Goal: Communication & Community: Participate in discussion

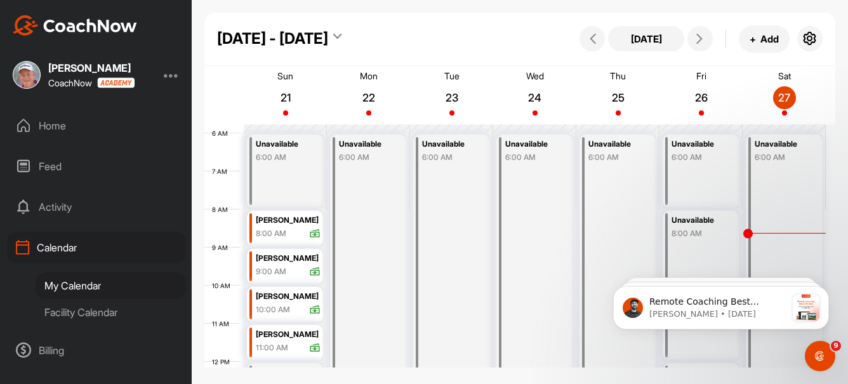
click at [54, 164] on div "Feed" at bounding box center [96, 166] width 179 height 32
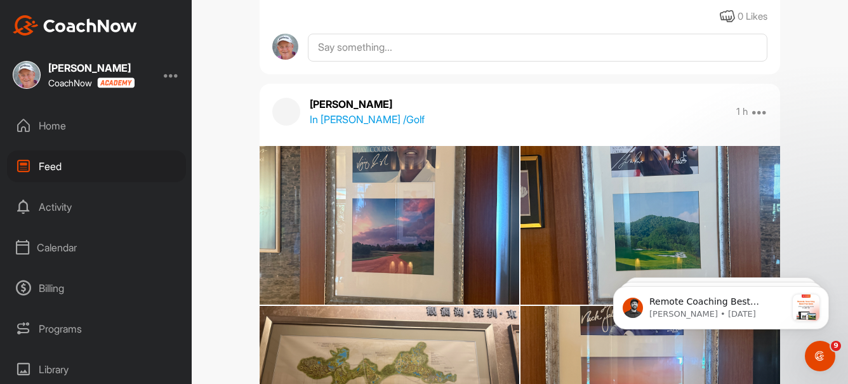
scroll to position [542, 0]
click at [644, 178] on img at bounding box center [650, 226] width 260 height 346
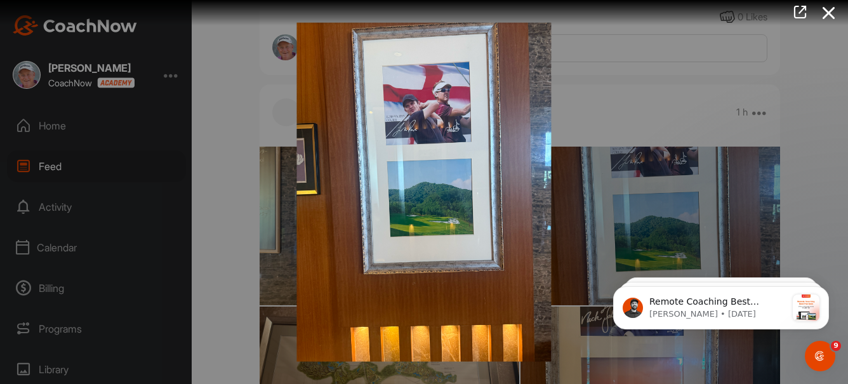
click at [841, 46] on div at bounding box center [424, 192] width 848 height 384
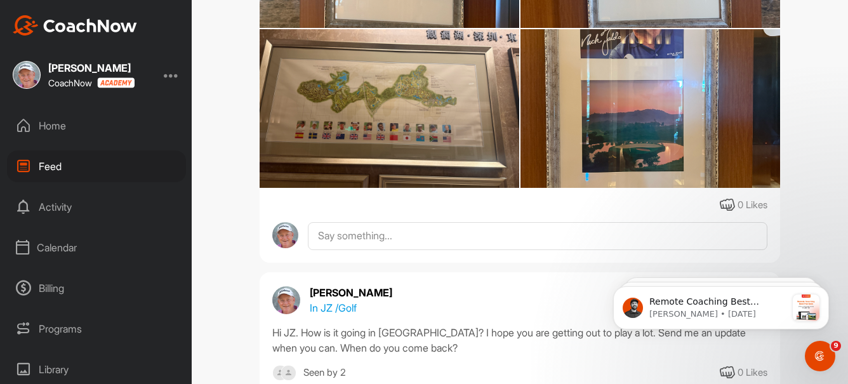
scroll to position [746, 0]
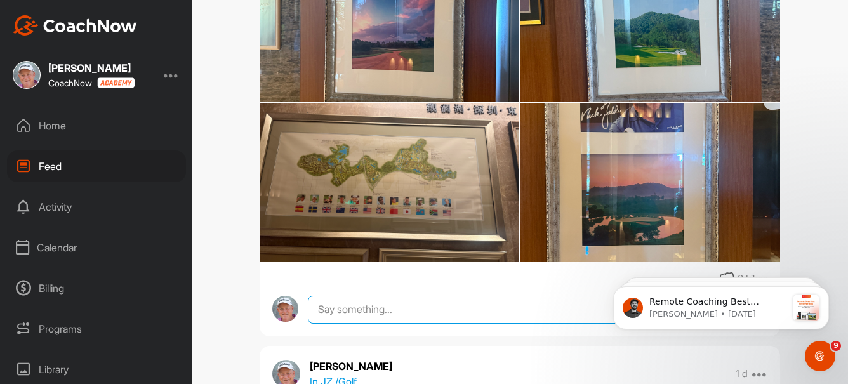
click at [356, 312] on textarea at bounding box center [537, 310] width 459 height 28
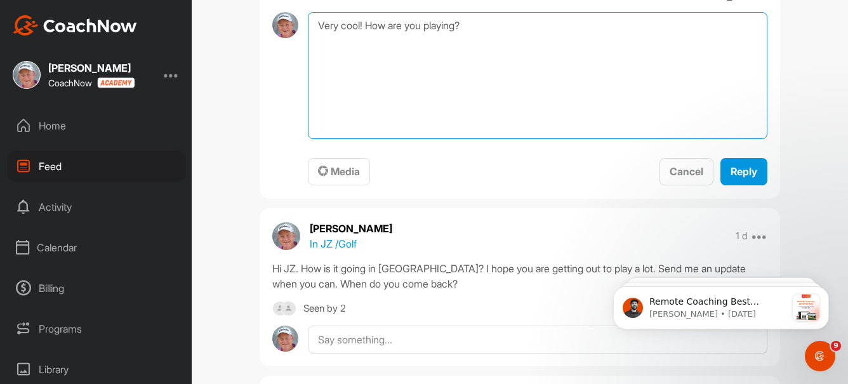
scroll to position [1053, 0]
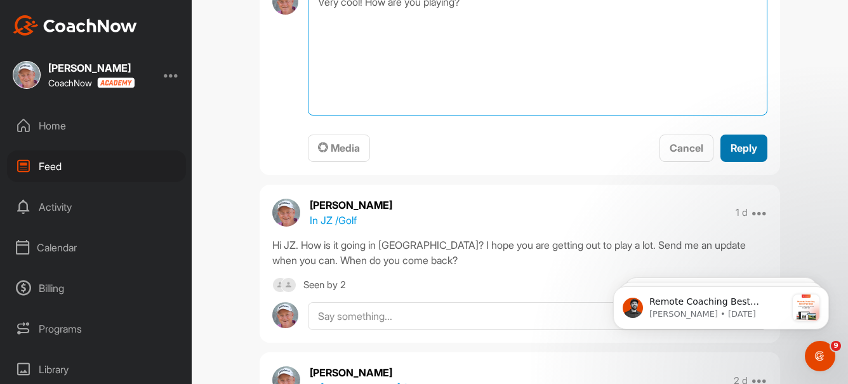
type textarea "Very cool! How are you playing?"
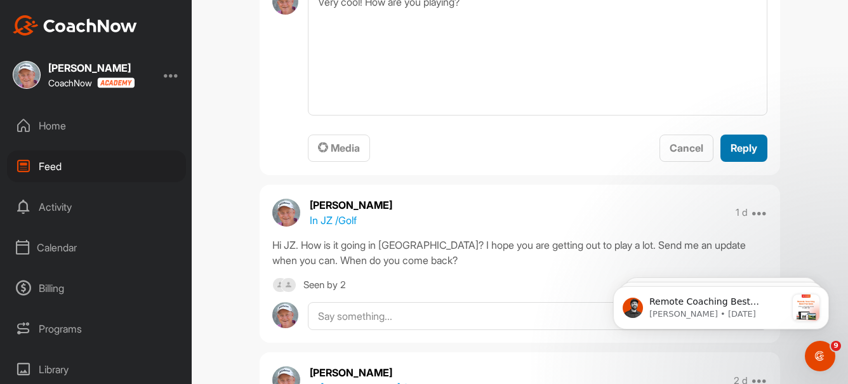
click at [738, 148] on span "Reply" at bounding box center [743, 147] width 27 height 13
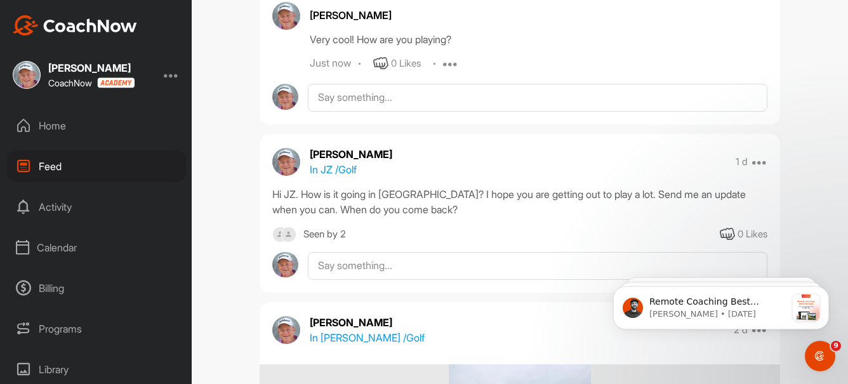
scroll to position [1148, 0]
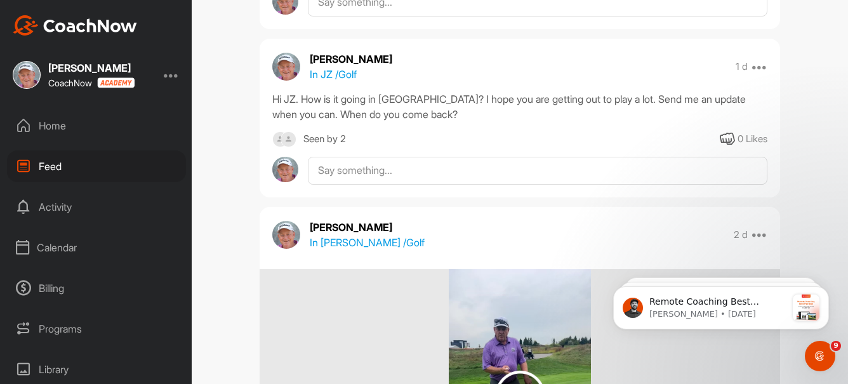
click at [57, 122] on div "Home" at bounding box center [96, 126] width 179 height 32
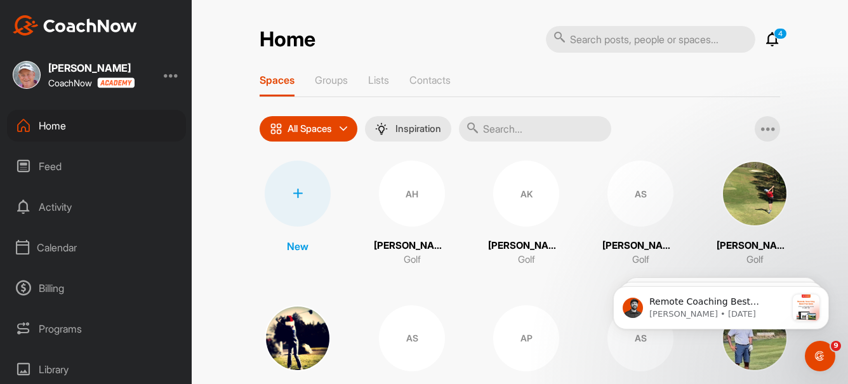
click at [765, 41] on icon at bounding box center [772, 39] width 15 height 15
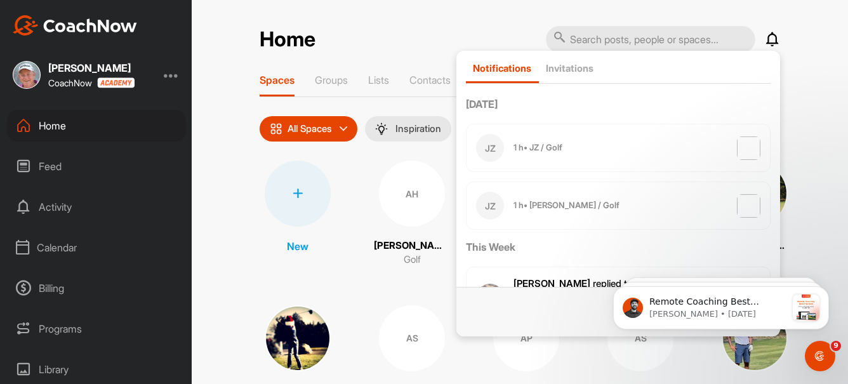
click at [416, 32] on div "Home Notifications Invitations [DATE] JZ 1 h • JZ / Golf JZ 1 h • [PERSON_NAME]…" at bounding box center [520, 39] width 520 height 28
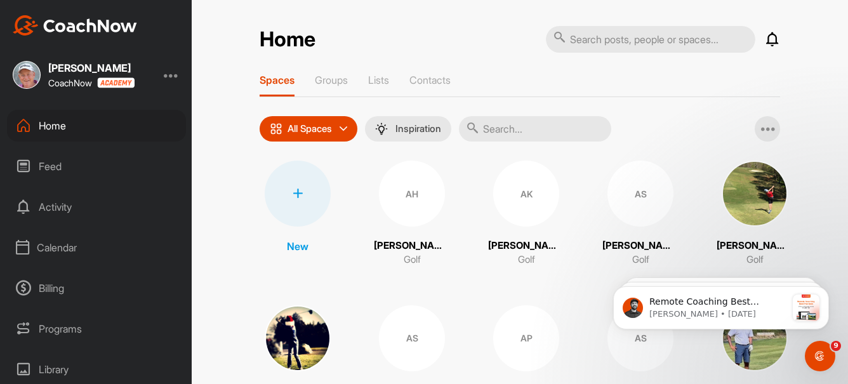
click at [484, 129] on input "text" at bounding box center [535, 128] width 152 height 25
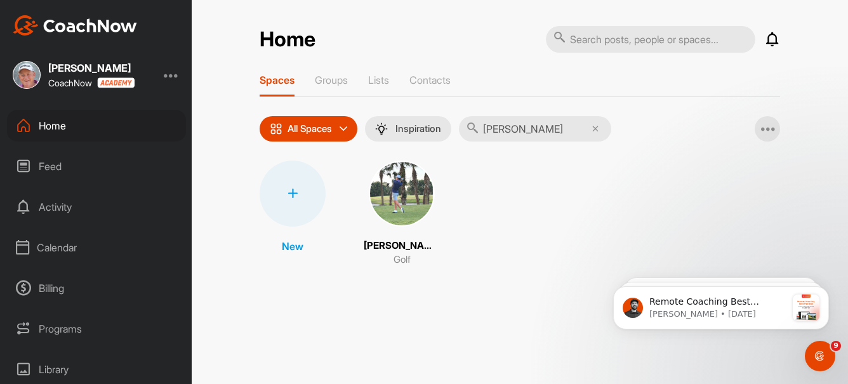
type input "[PERSON_NAME]"
click at [394, 193] on img at bounding box center [402, 194] width 66 height 66
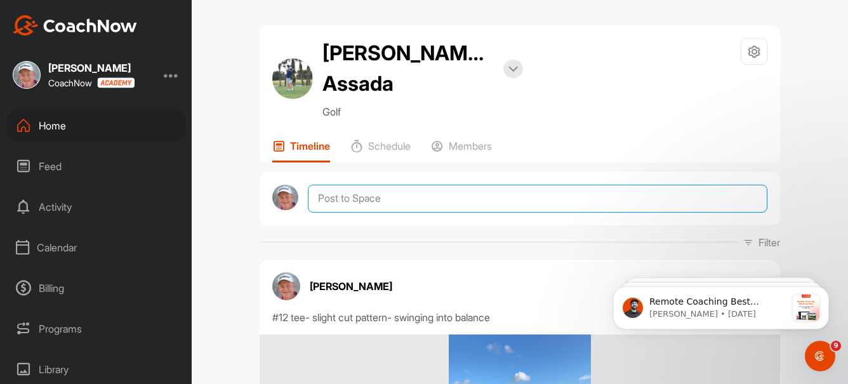
click at [397, 204] on textarea at bounding box center [537, 199] width 459 height 28
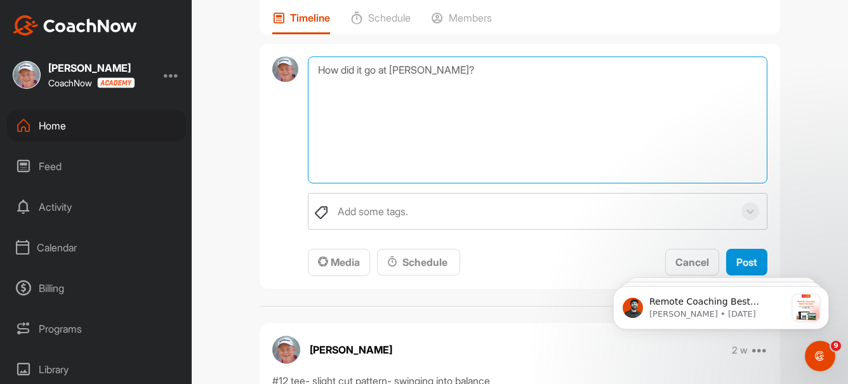
scroll to position [144, 0]
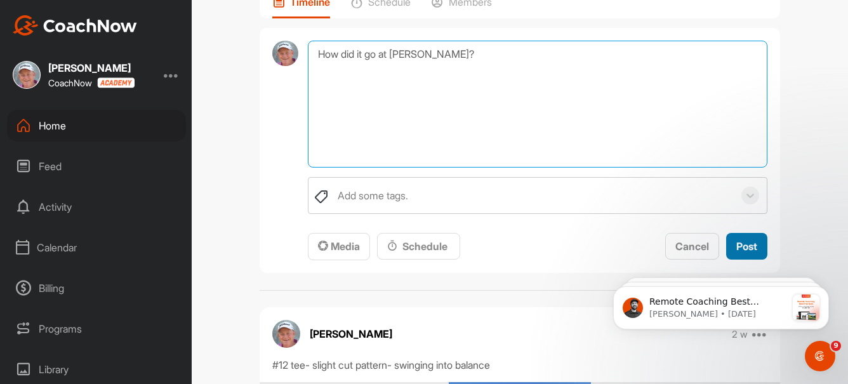
type textarea "How did it go at [PERSON_NAME]?"
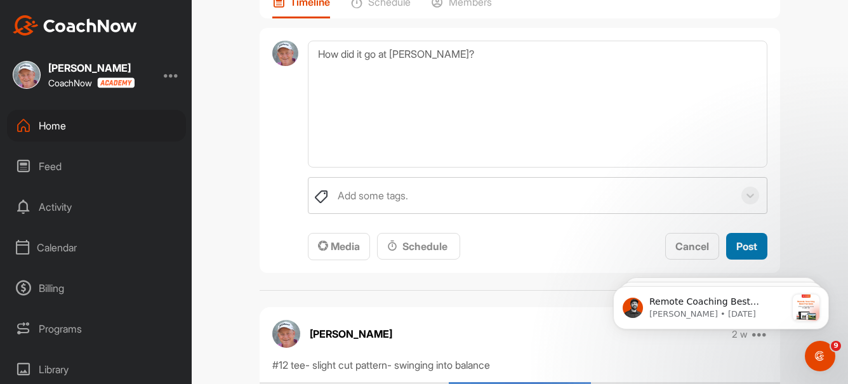
click at [745, 249] on span "Post" at bounding box center [746, 246] width 21 height 13
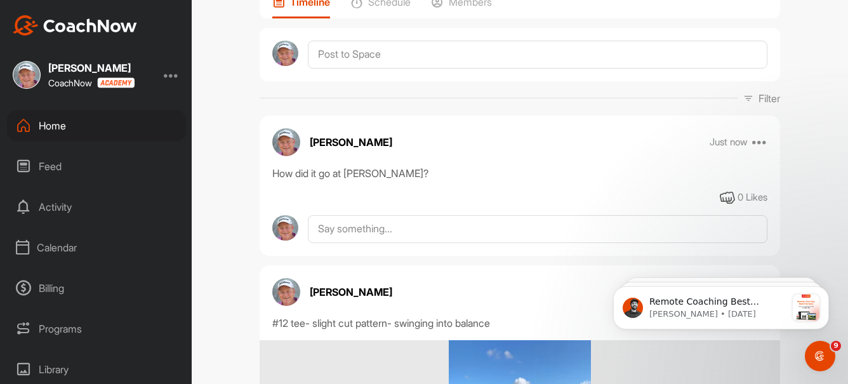
click at [57, 128] on div "Home" at bounding box center [96, 126] width 179 height 32
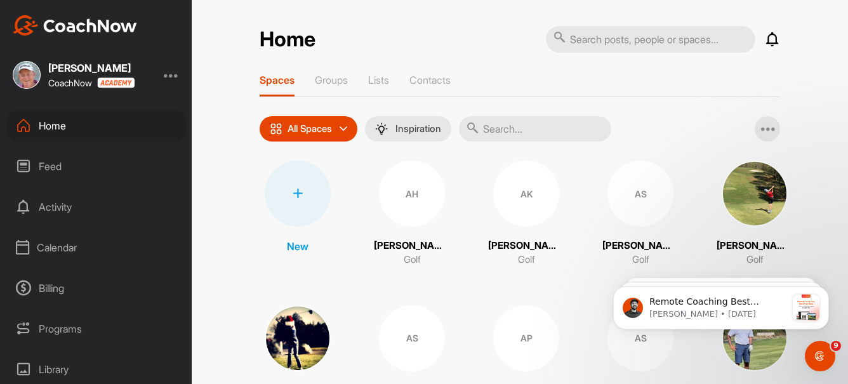
click at [494, 128] on input "text" at bounding box center [535, 128] width 152 height 25
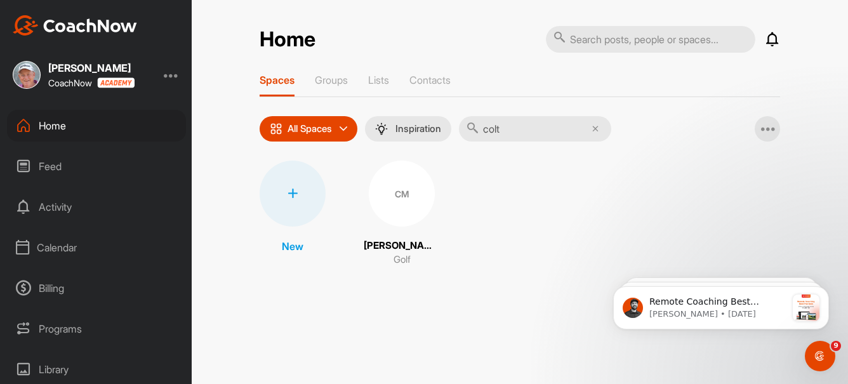
type input "colt"
click at [390, 192] on div "CM" at bounding box center [402, 194] width 66 height 66
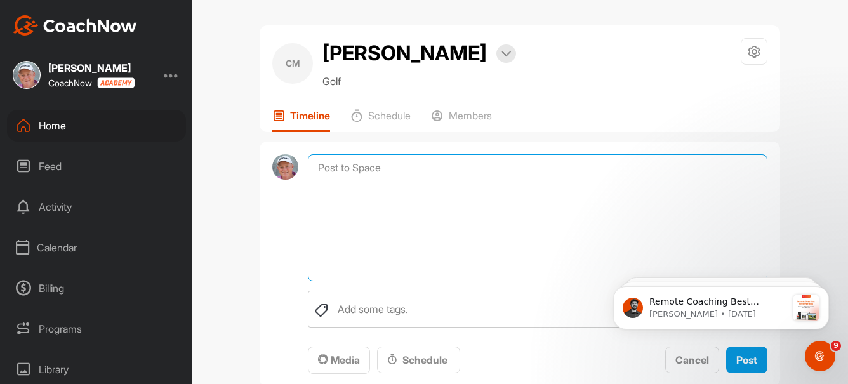
click at [381, 174] on textarea at bounding box center [537, 217] width 459 height 127
type textarea "How did it go at [PERSON_NAME]?"
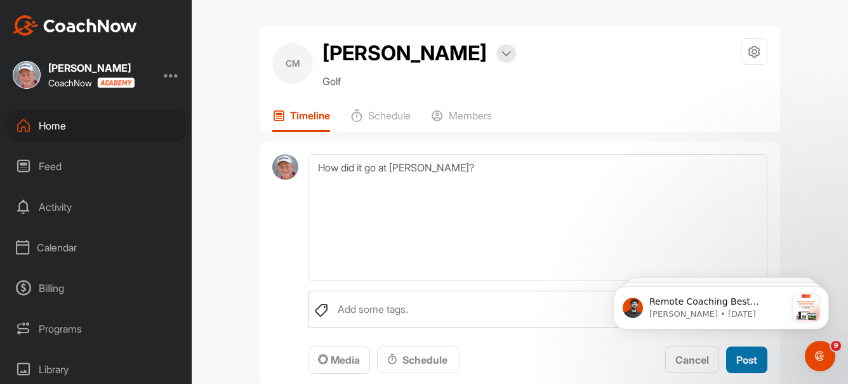
click at [737, 356] on span "Post" at bounding box center [746, 359] width 21 height 13
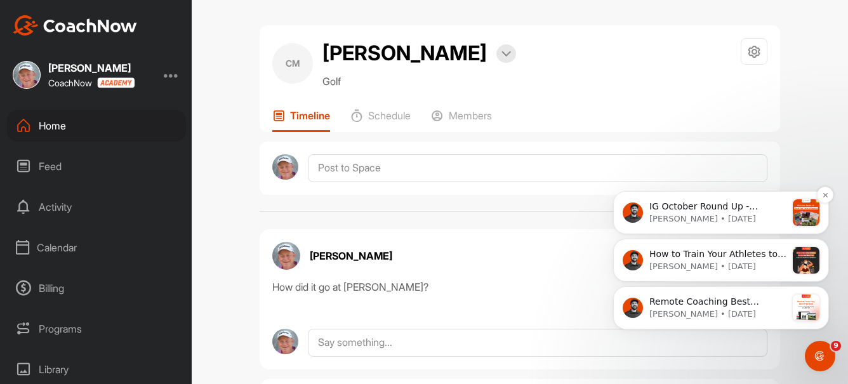
click at [662, 212] on span "IG October Round Up - CoachNow Featured Coaches For this week’s blog, I’ve chos…" at bounding box center [717, 294] width 137 height 187
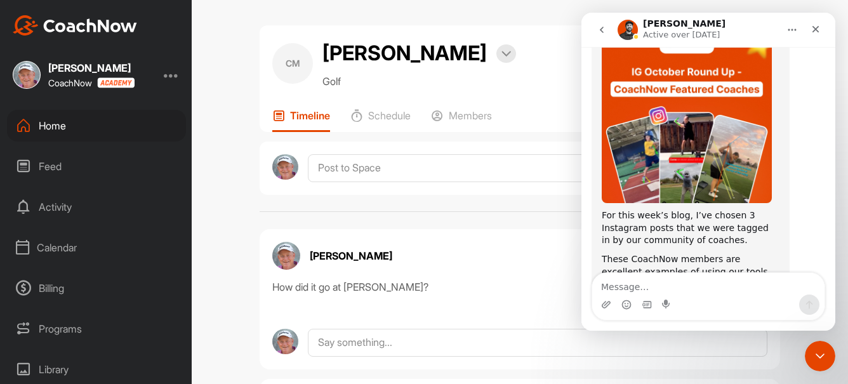
scroll to position [117, 0]
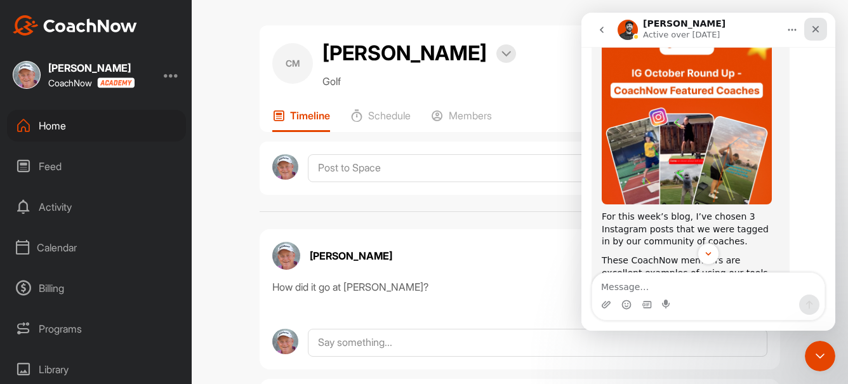
click at [812, 30] on icon "Close" at bounding box center [815, 29] width 10 height 10
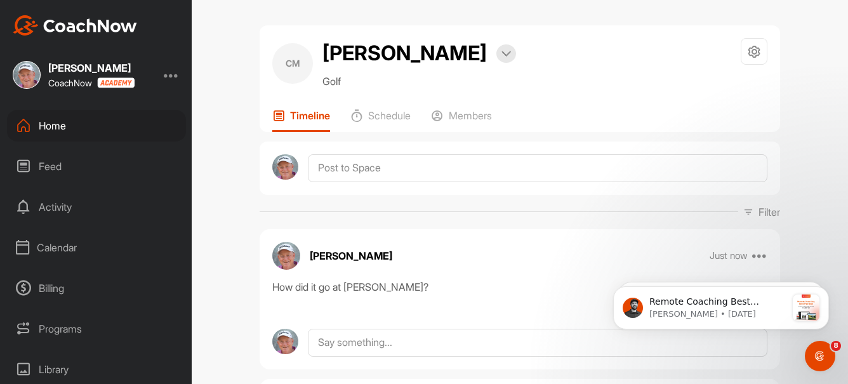
scroll to position [0, 0]
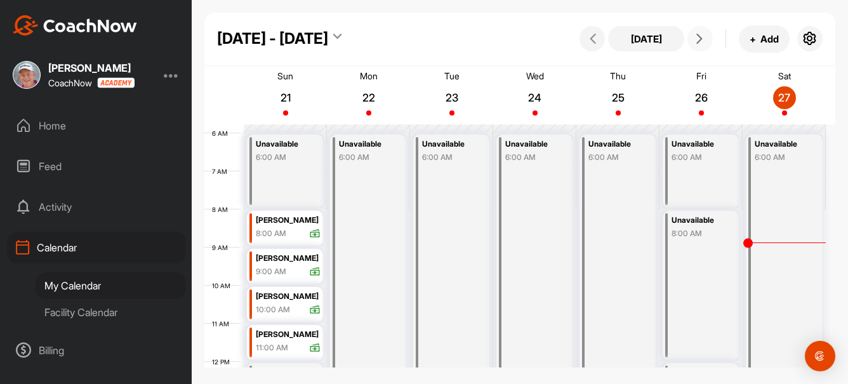
click at [697, 38] on icon at bounding box center [699, 39] width 10 height 10
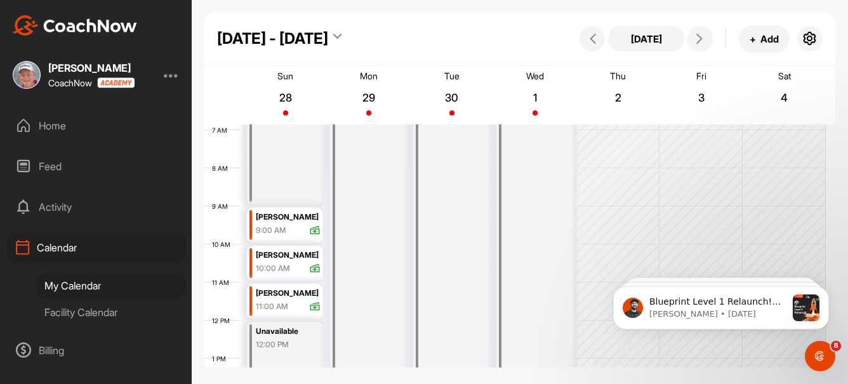
scroll to position [252, 0]
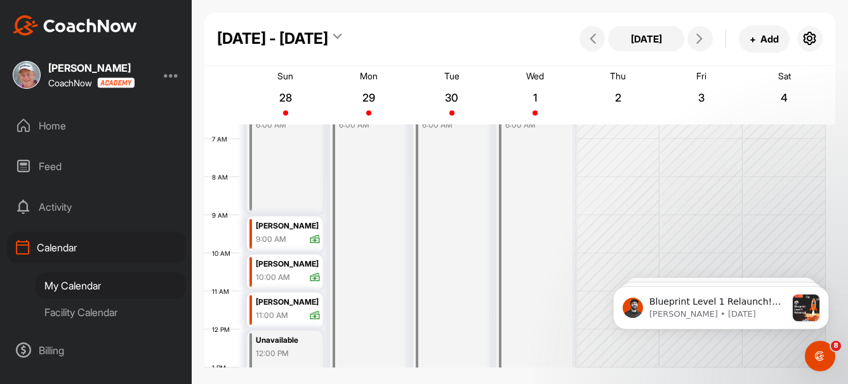
click at [48, 128] on div "Home" at bounding box center [96, 126] width 179 height 32
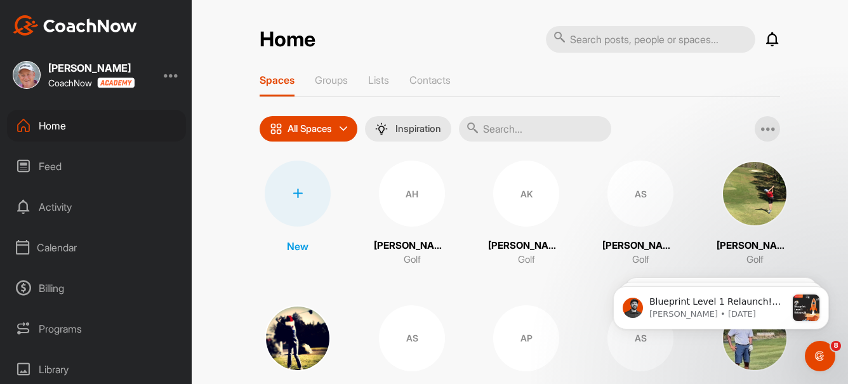
click at [505, 129] on input "text" at bounding box center [535, 128] width 152 height 25
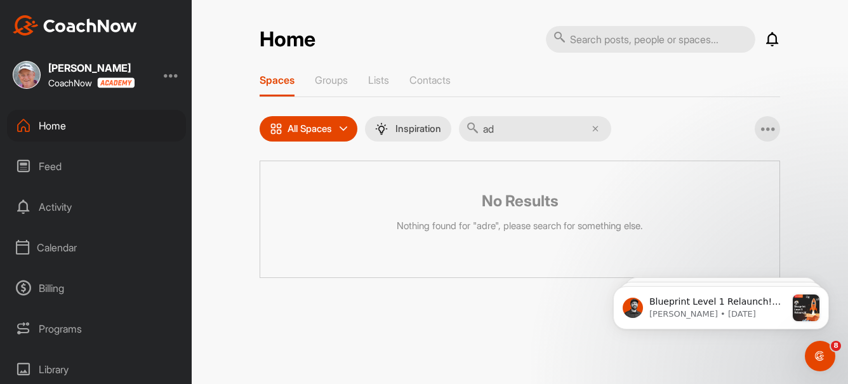
type input "a"
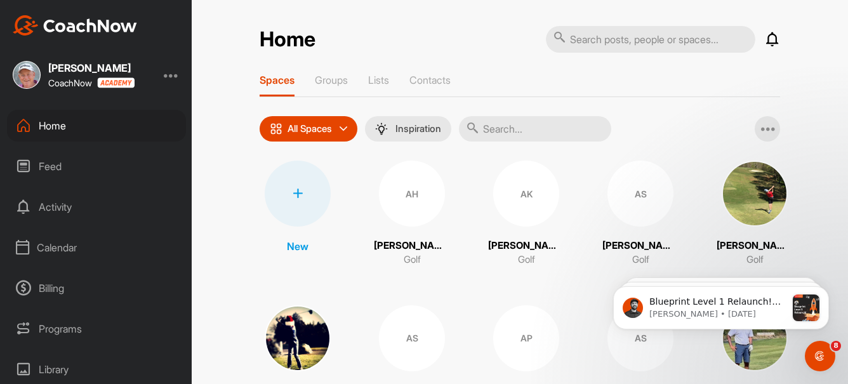
click at [525, 132] on input "text" at bounding box center [535, 128] width 152 height 25
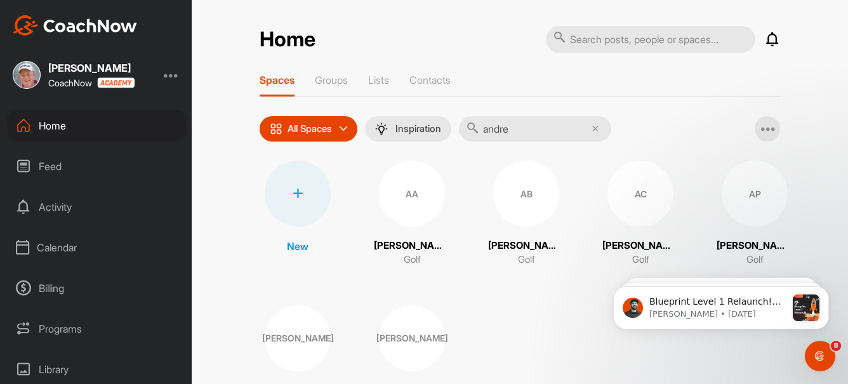
type input "andre"
click at [385, 207] on div "AA" at bounding box center [412, 194] width 66 height 66
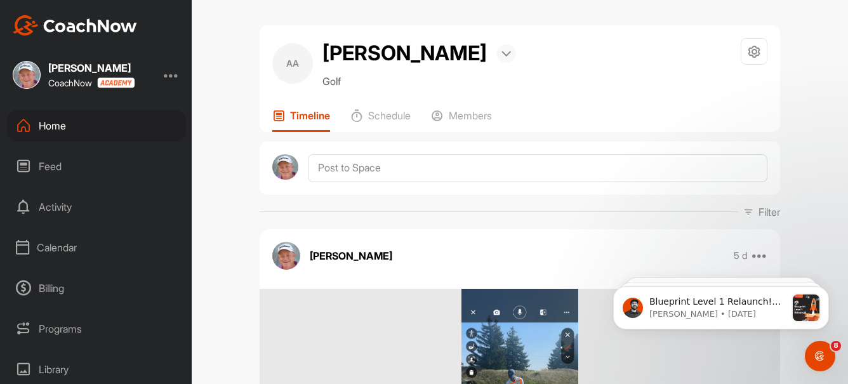
click at [501, 56] on img at bounding box center [506, 54] width 10 height 6
click at [469, 87] on li "Bookings" at bounding box center [472, 95] width 88 height 42
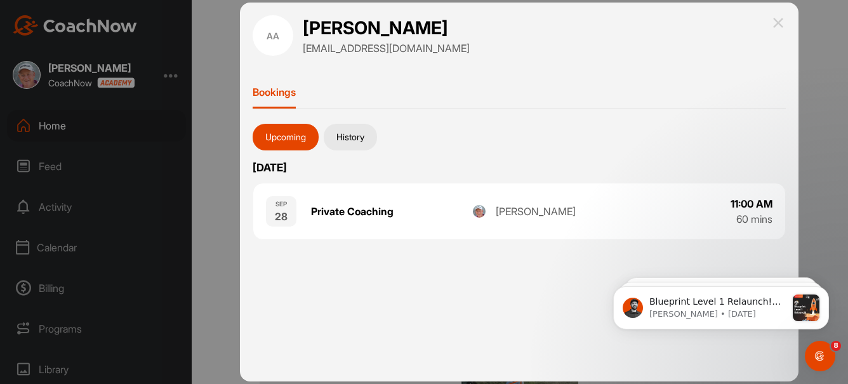
click at [347, 132] on button "History" at bounding box center [350, 137] width 53 height 27
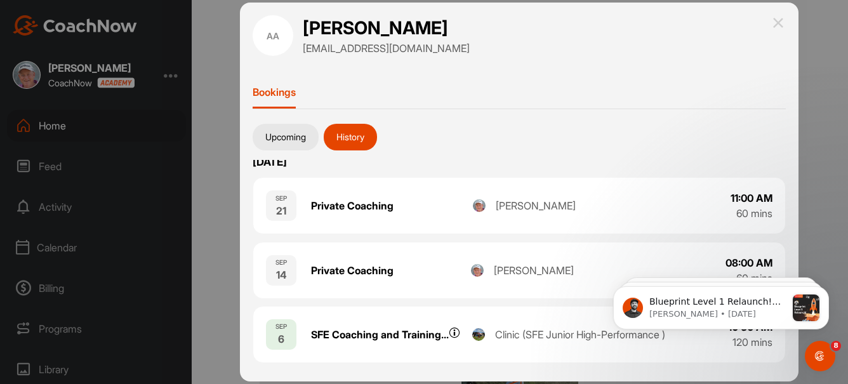
scroll to position [5, 0]
